Goal: Find specific page/section: Find specific page/section

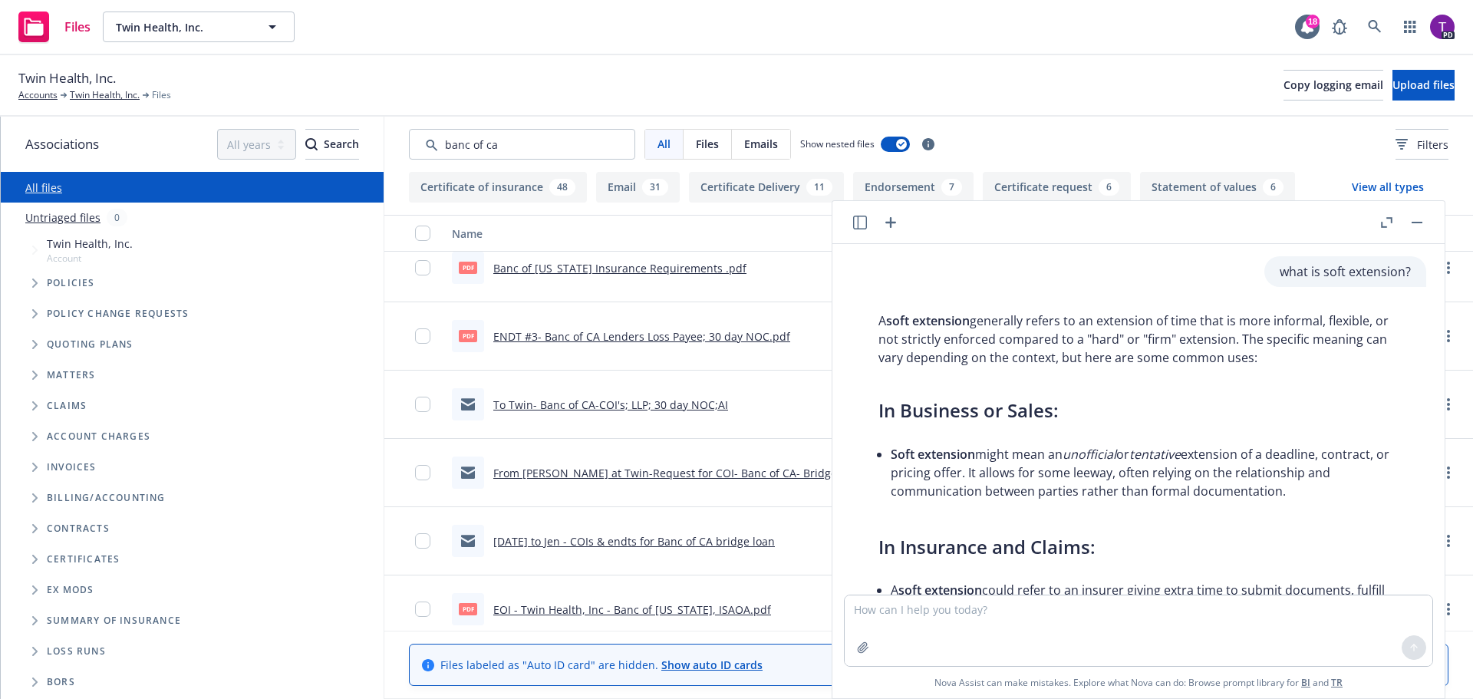
drag, startPoint x: 1418, startPoint y: 225, endPoint x: 1385, endPoint y: 173, distance: 61.1
click at [1418, 225] on button "button" at bounding box center [1417, 222] width 18 height 18
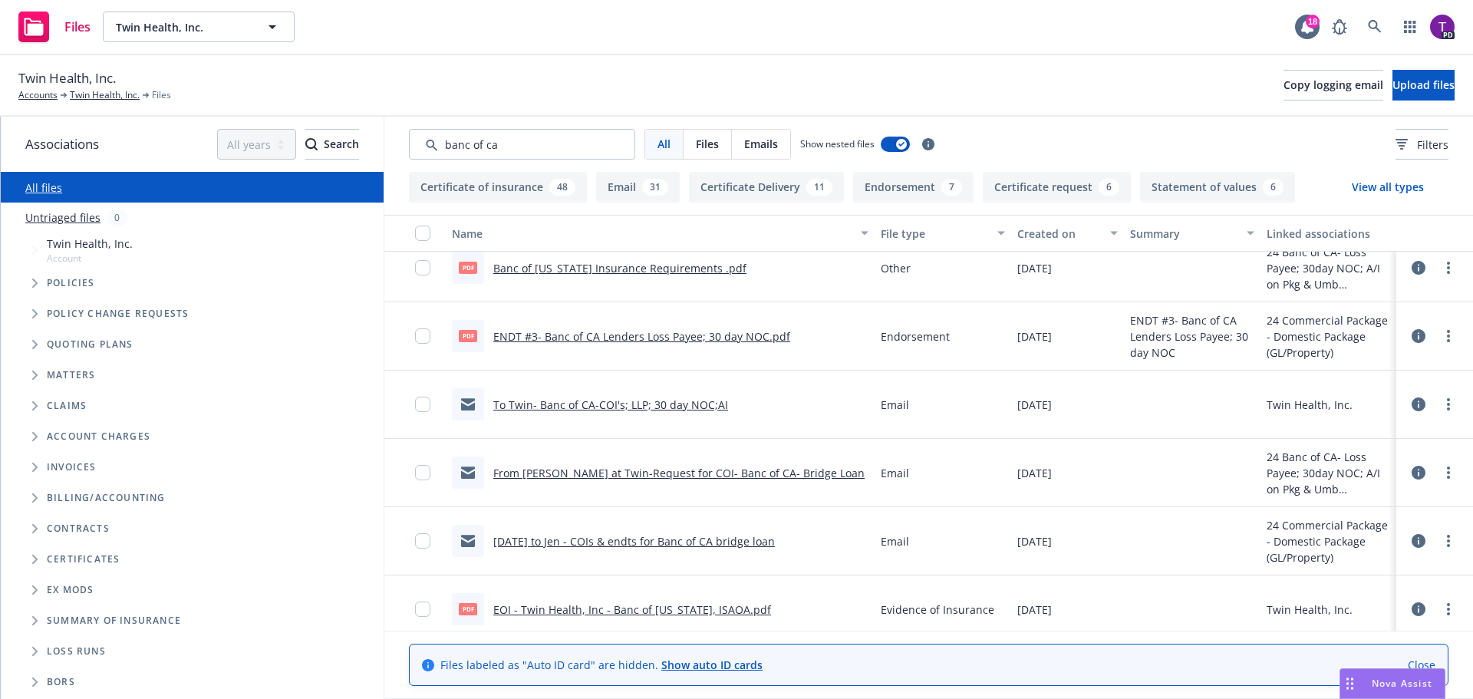
scroll to position [416, 0]
